Goal: Information Seeking & Learning: Obtain resource

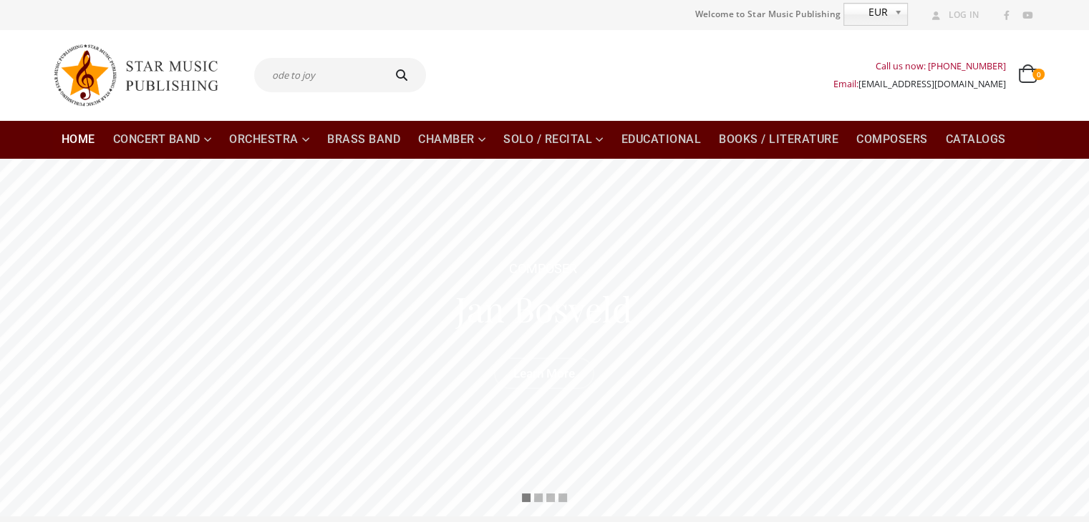
type input "ode to joy"
click at [381, 58] on button "submit" at bounding box center [404, 75] width 46 height 34
type input "ode to joy"
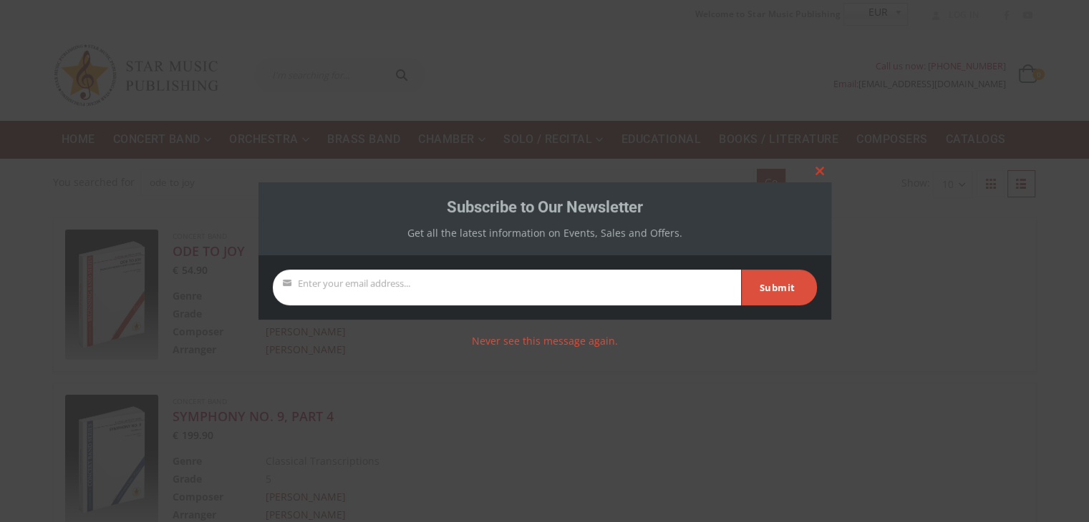
click at [819, 171] on span at bounding box center [819, 171] width 23 height 9
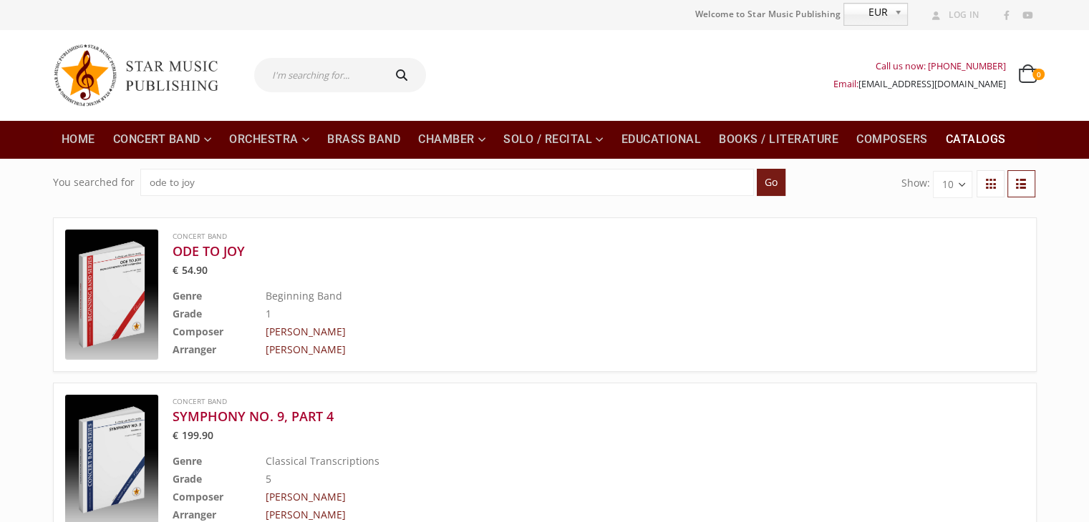
click at [964, 137] on link "Catalogs" at bounding box center [975, 139] width 77 height 39
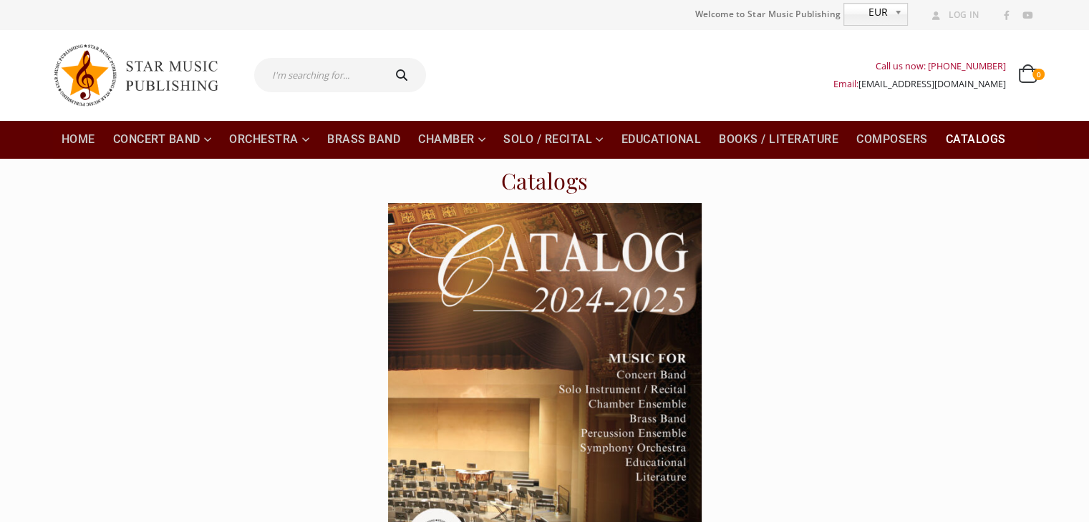
click at [306, 77] on input "text" at bounding box center [317, 75] width 127 height 34
type input "adagio"
click at [381, 58] on button "submit" at bounding box center [404, 75] width 46 height 34
type input "adagio"
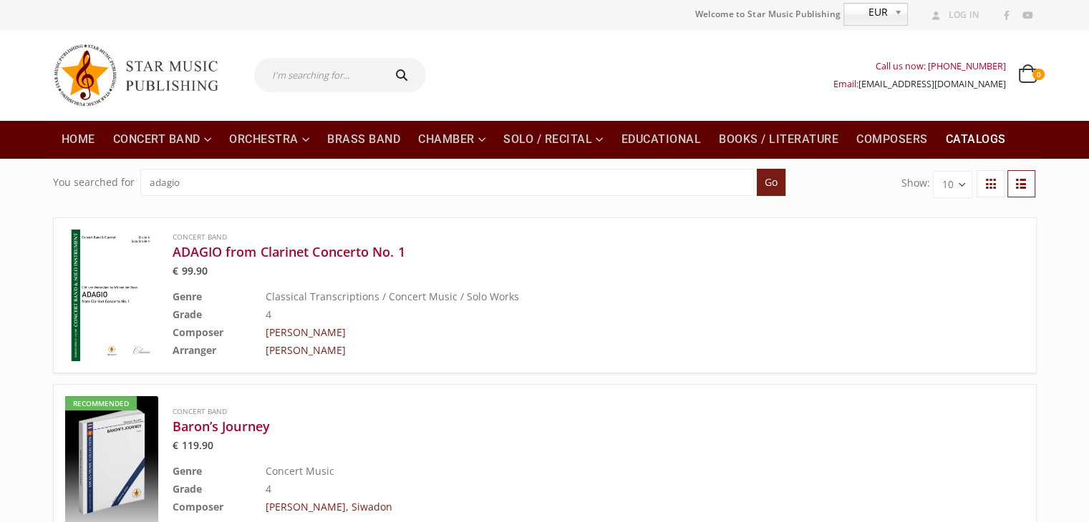
click at [980, 135] on link "Catalogs" at bounding box center [975, 139] width 77 height 39
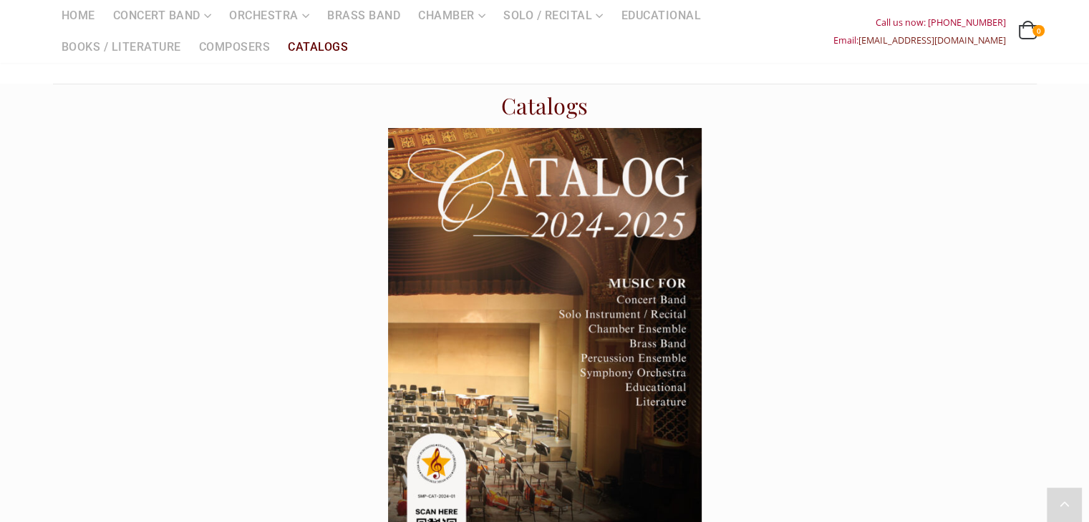
scroll to position [143, 0]
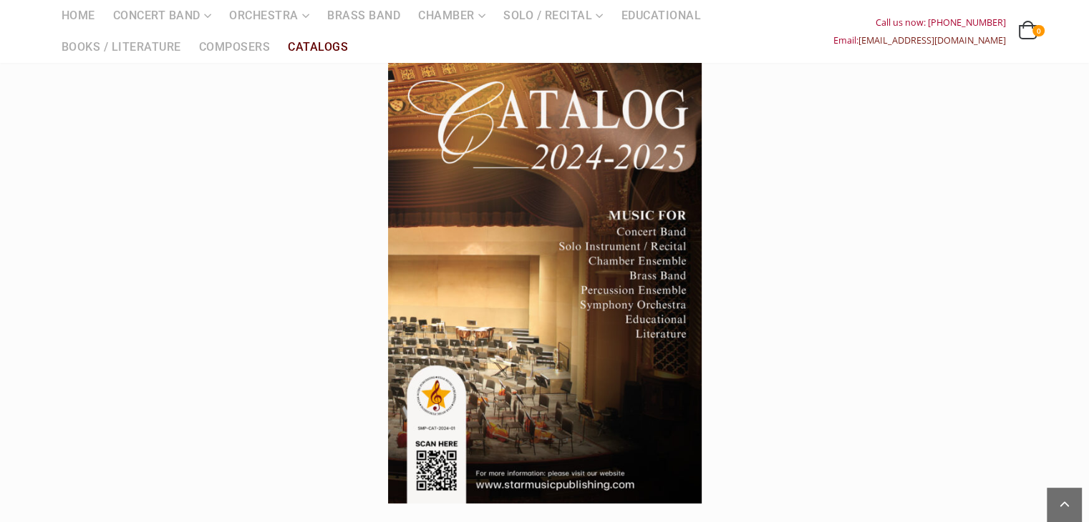
click at [585, 352] on img at bounding box center [544, 282] width 313 height 444
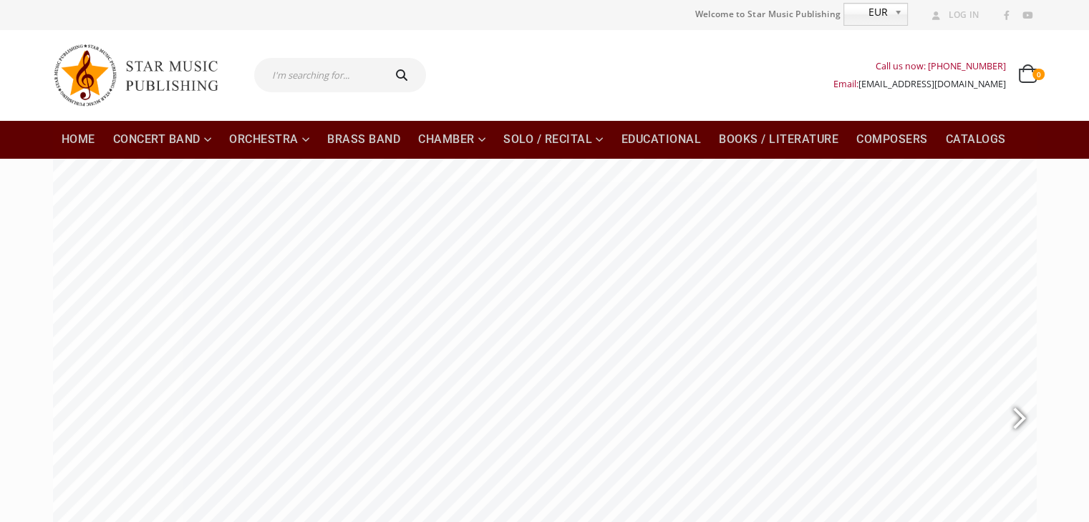
click at [1011, 417] on div at bounding box center [1012, 420] width 33 height 52
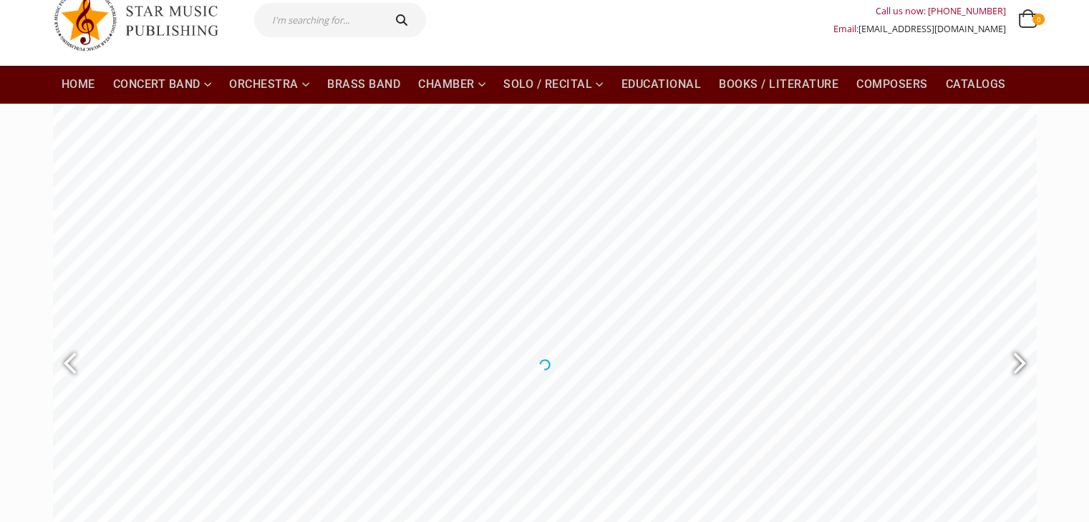
scroll to position [72, 0]
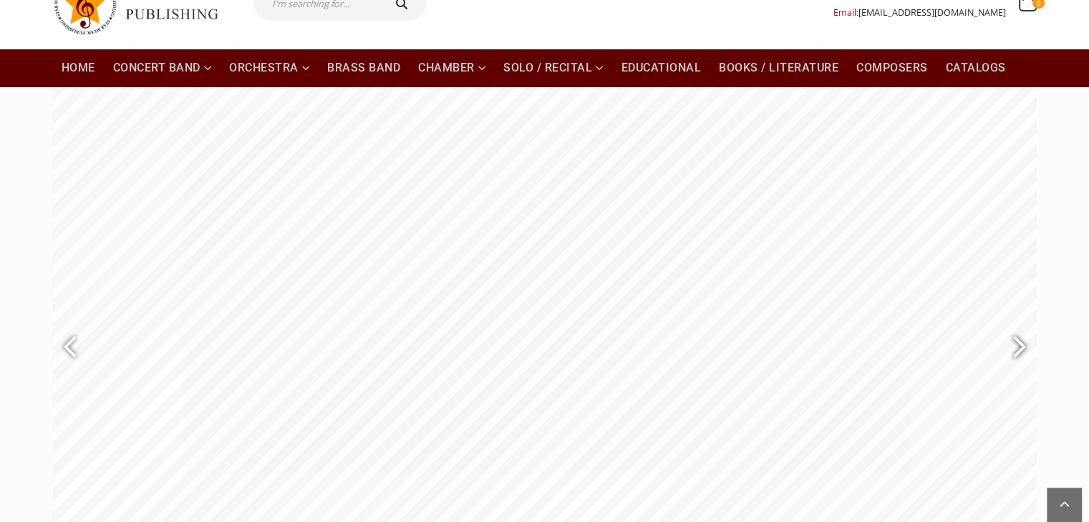
click at [1011, 349] on div at bounding box center [1012, 348] width 33 height 52
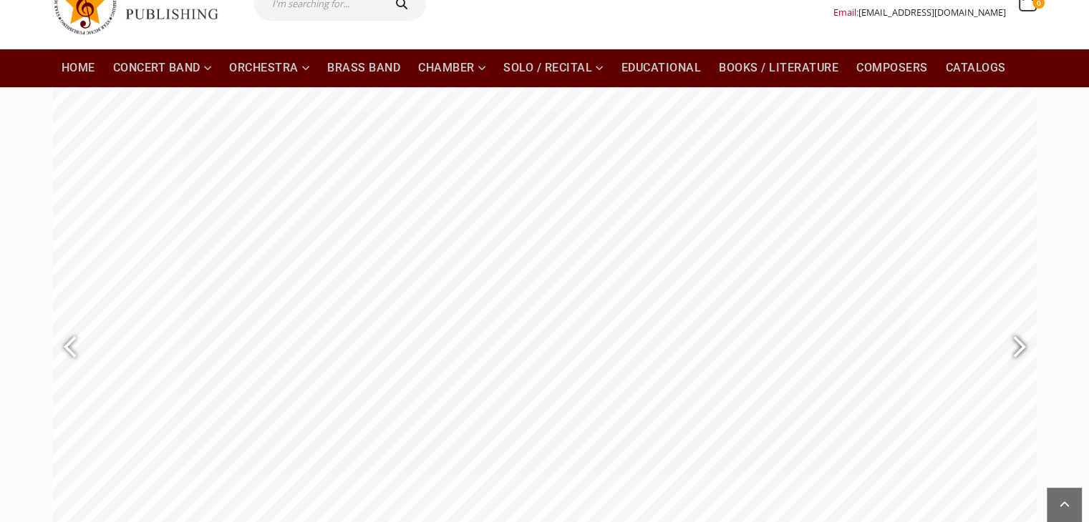
click at [1011, 349] on div at bounding box center [1012, 348] width 33 height 52
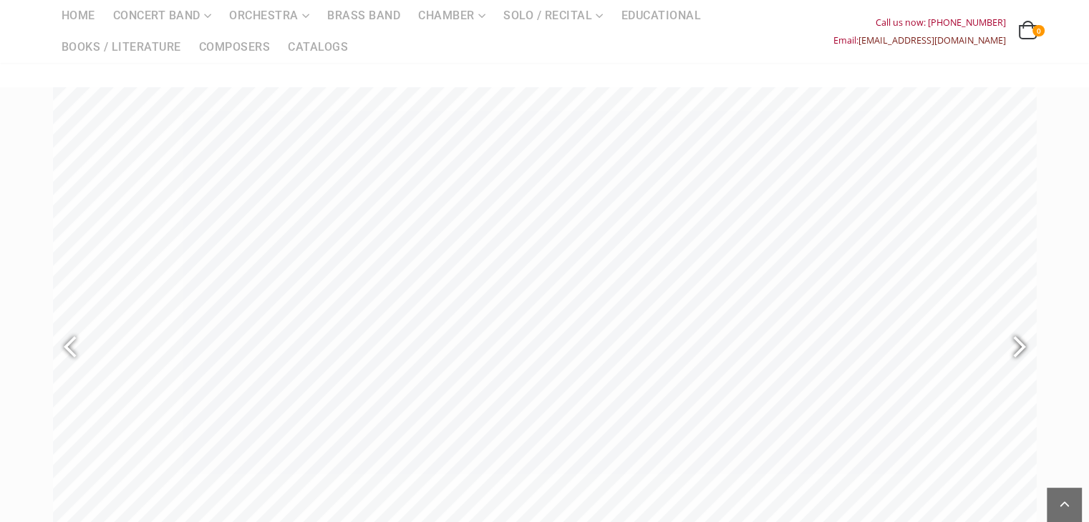
scroll to position [143, 0]
click at [1016, 278] on div at bounding box center [1012, 276] width 33 height 52
type input "25"
